Goal: Check status: Check status

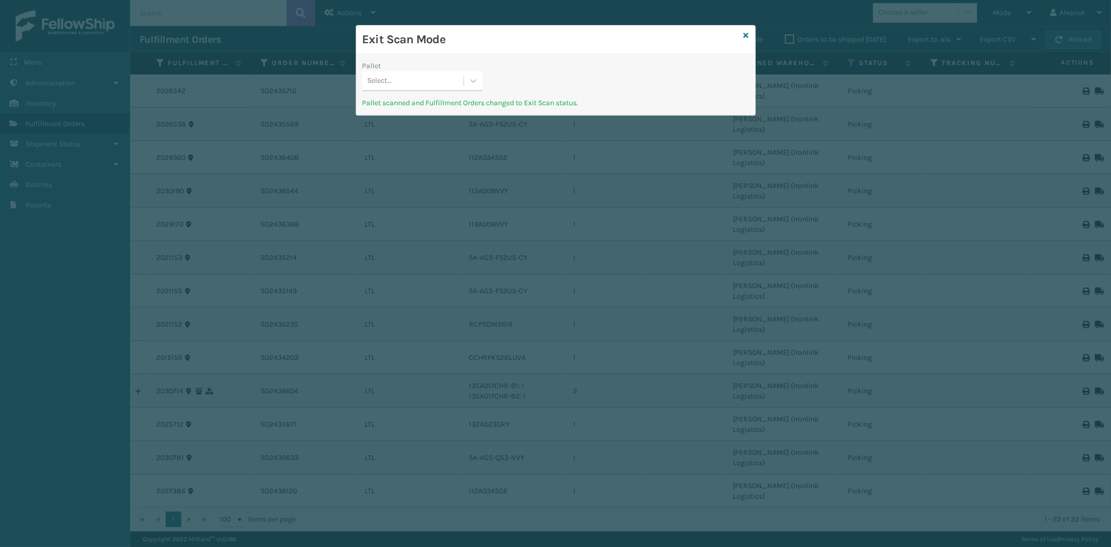
click at [749, 38] on div "Exit Scan Mode" at bounding box center [555, 40] width 399 height 29
click at [744, 34] on icon at bounding box center [746, 35] width 5 height 7
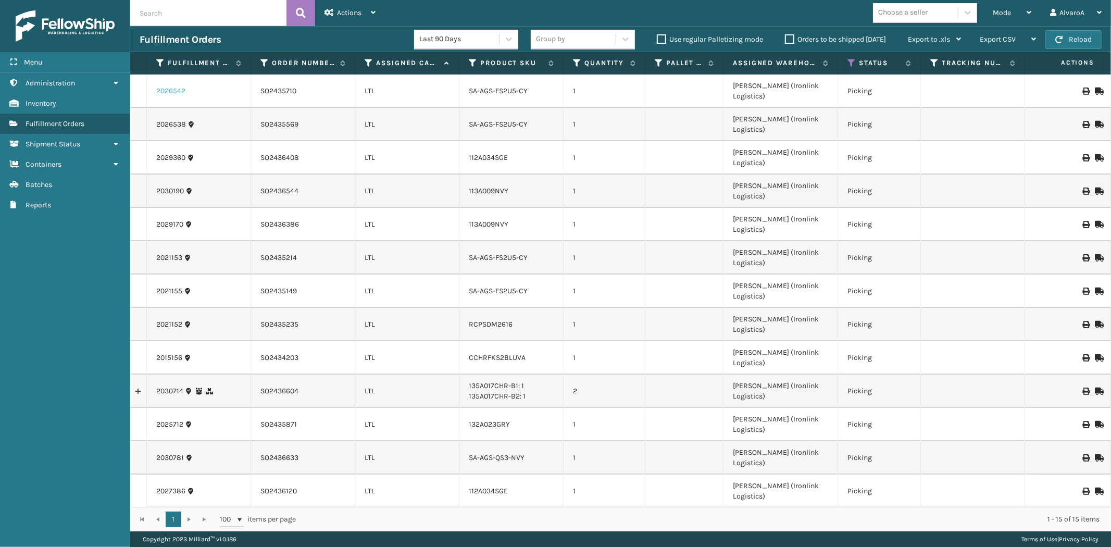
click at [157, 86] on link "2026542" at bounding box center [170, 91] width 29 height 10
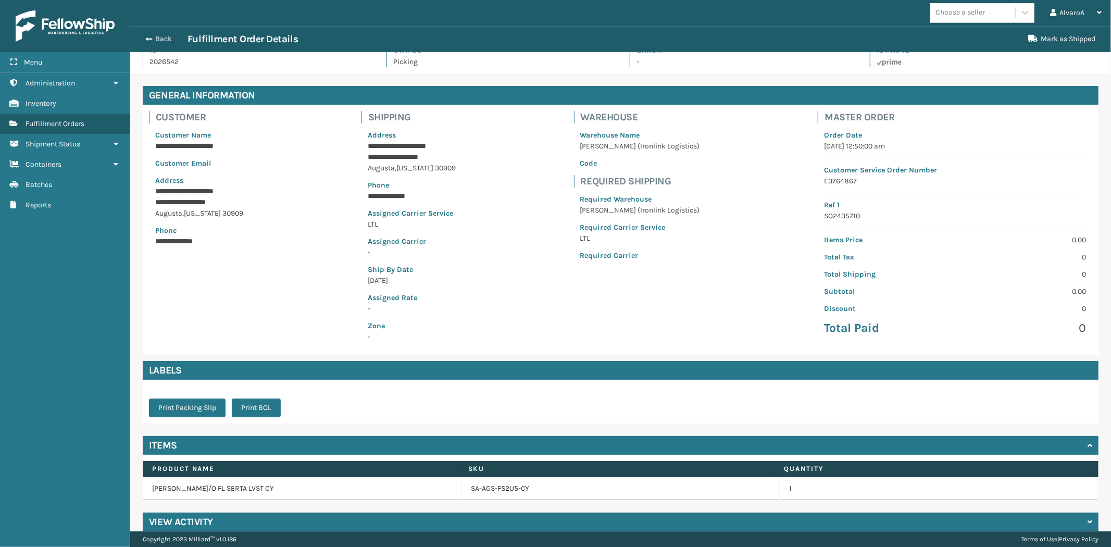
scroll to position [27, 0]
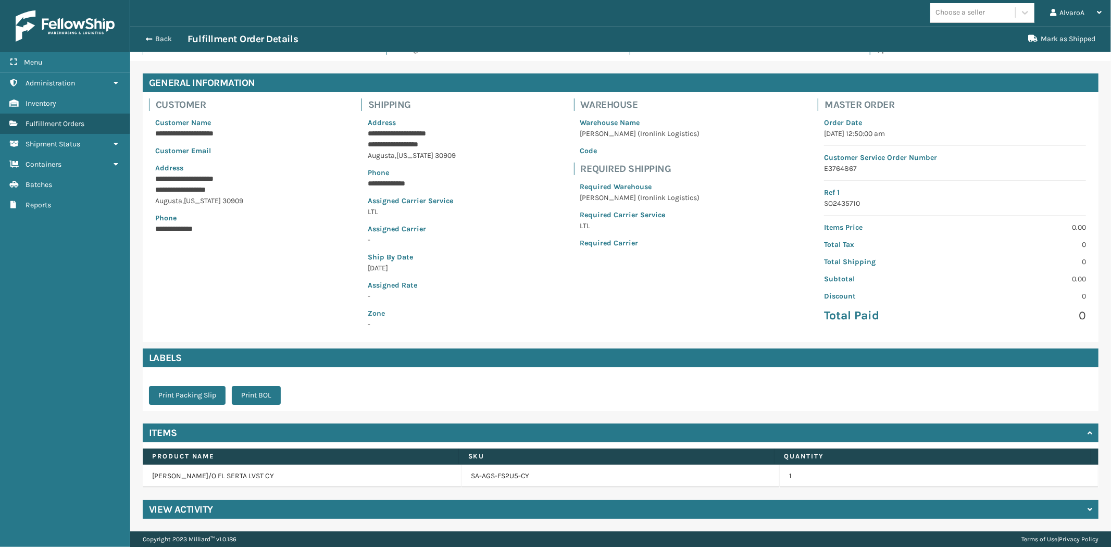
click at [207, 504] on h4 "View Activity" at bounding box center [181, 509] width 64 height 13
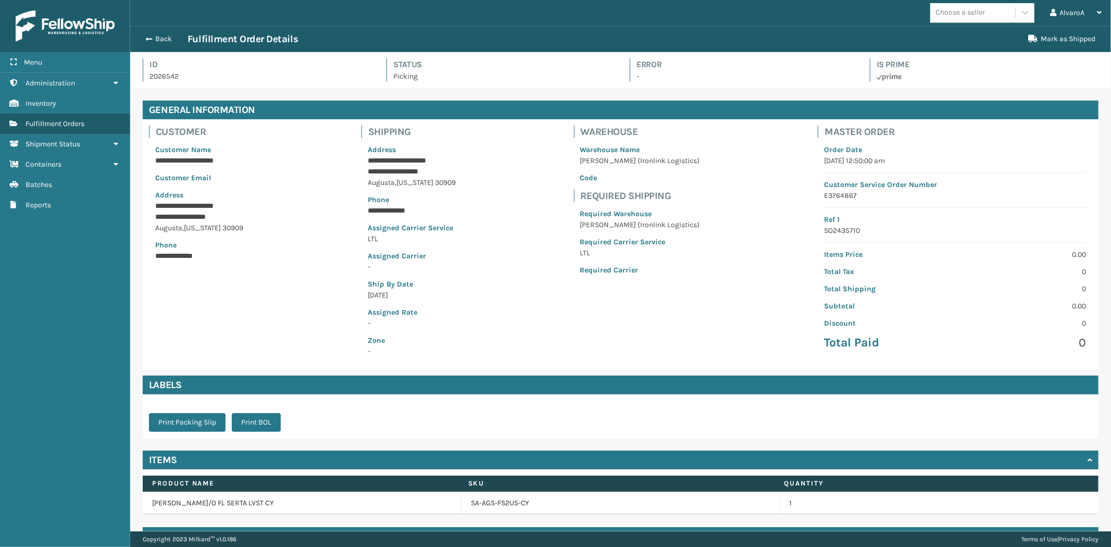
click at [150, 33] on div "Back Fulfillment Order Details" at bounding box center [581, 39] width 883 height 13
click at [157, 39] on button "Back" at bounding box center [164, 38] width 48 height 9
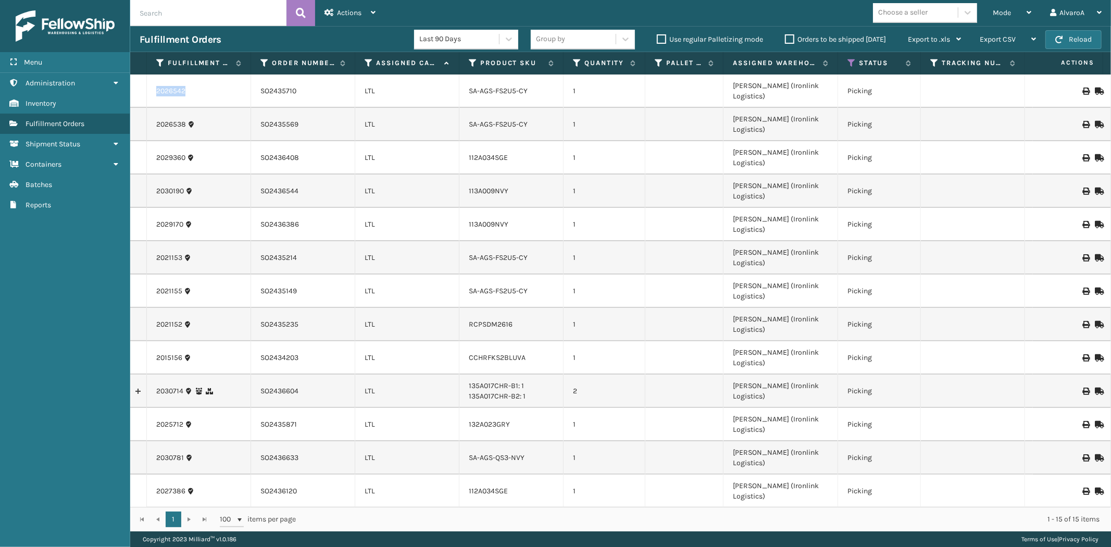
copy tr "2026542"
drag, startPoint x: 192, startPoint y: 86, endPoint x: 145, endPoint y: 85, distance: 46.9
click at [145, 85] on tr "2026542 SO2435710 LTL SA-AGS-FS2U5-CY 1 [PERSON_NAME] (Ironlink Logistics) Pick…" at bounding box center [877, 90] width 1494 height 33
drag, startPoint x: 709, startPoint y: 486, endPoint x: 678, endPoint y: 540, distance: 62.3
click at [709, 491] on div "2026542 SO2435710 LTL SA-AGS-FS2U5-CY 1 [PERSON_NAME] (Ironlink Logistics) Pick…" at bounding box center [620, 290] width 981 height 432
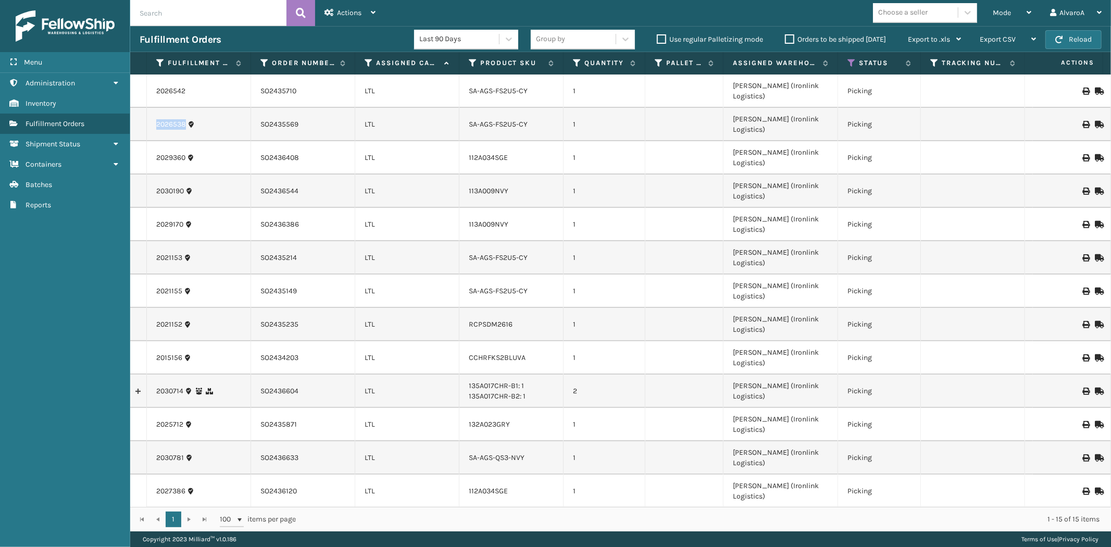
drag, startPoint x: 185, startPoint y: 109, endPoint x: 153, endPoint y: 111, distance: 31.8
click at [153, 111] on td "2026538" at bounding box center [199, 124] width 104 height 33
copy link "2021153"
drag, startPoint x: 182, startPoint y: 200, endPoint x: 154, endPoint y: 200, distance: 28.7
click at [154, 241] on td "2021153" at bounding box center [199, 257] width 104 height 33
